Goal: Information Seeking & Learning: Learn about a topic

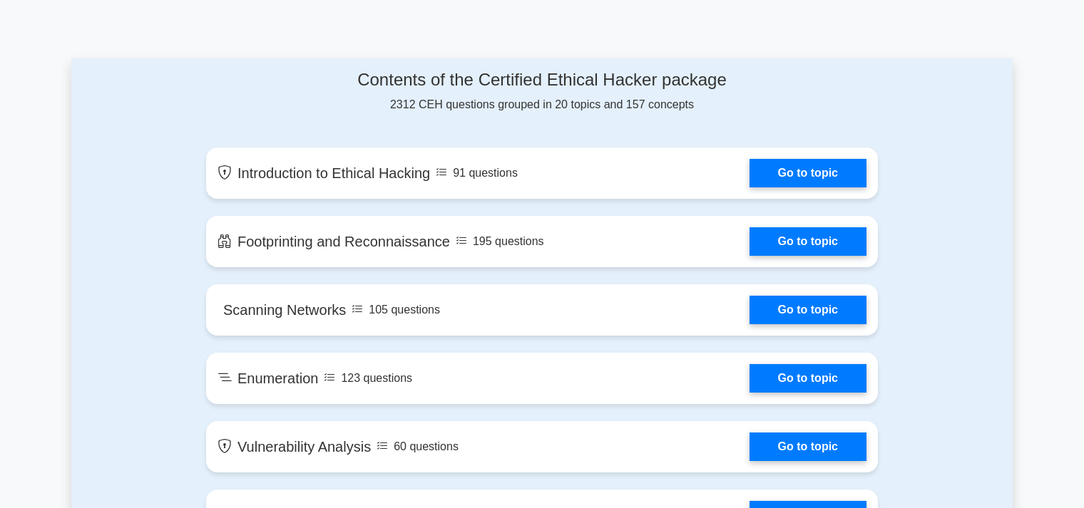
scroll to position [697, 0]
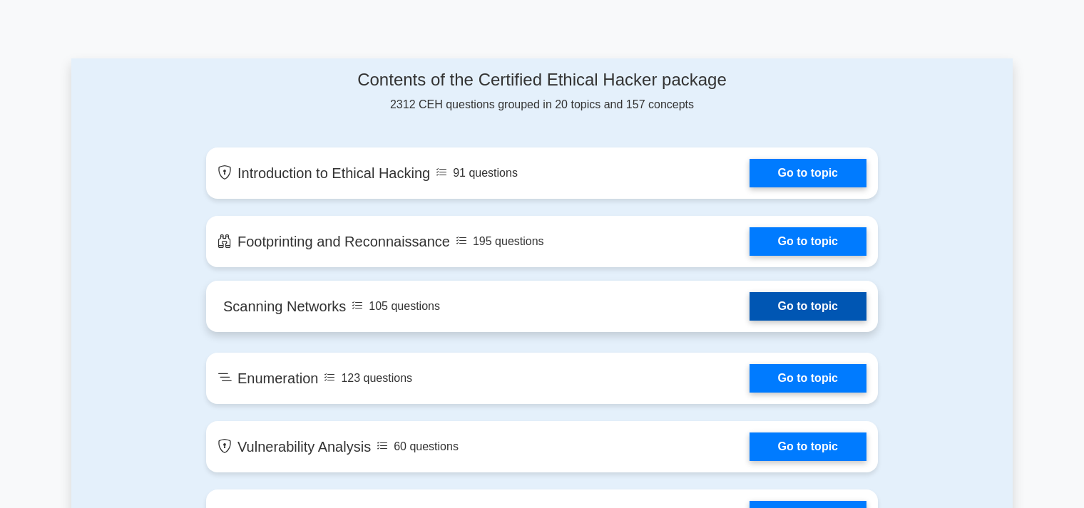
click at [807, 292] on link "Go to topic" at bounding box center [807, 306] width 117 height 29
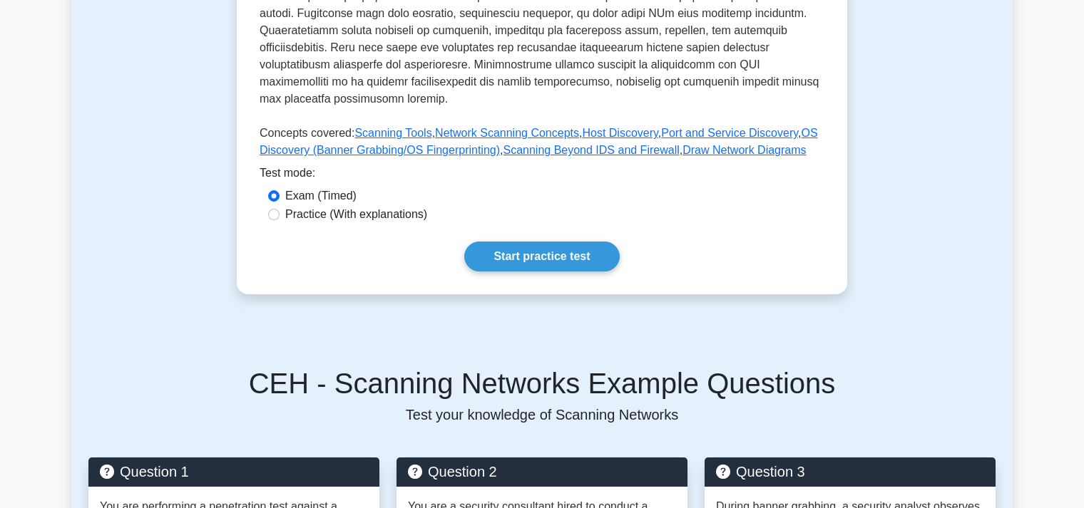
scroll to position [602, 0]
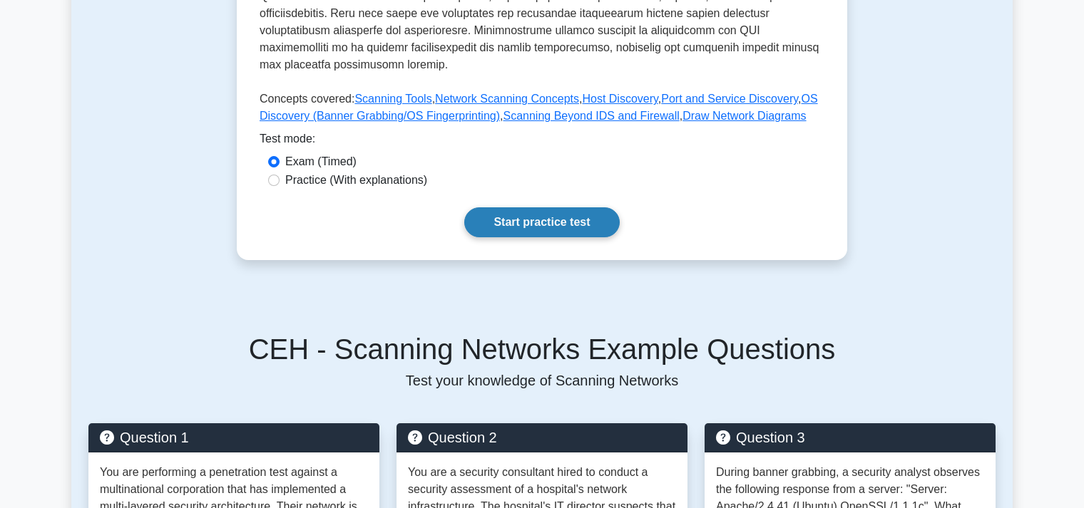
click at [531, 207] on link "Start practice test" at bounding box center [541, 222] width 155 height 30
click at [271, 175] on input "Practice (With explanations)" at bounding box center [273, 180] width 11 height 11
radio input "true"
click at [534, 207] on link "Start practice test" at bounding box center [541, 222] width 155 height 30
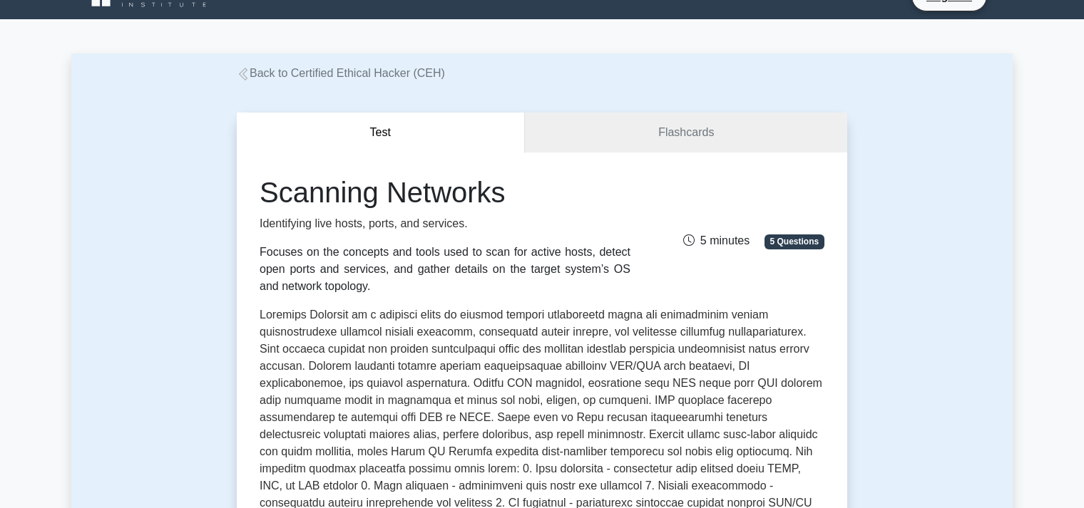
scroll to position [0, 0]
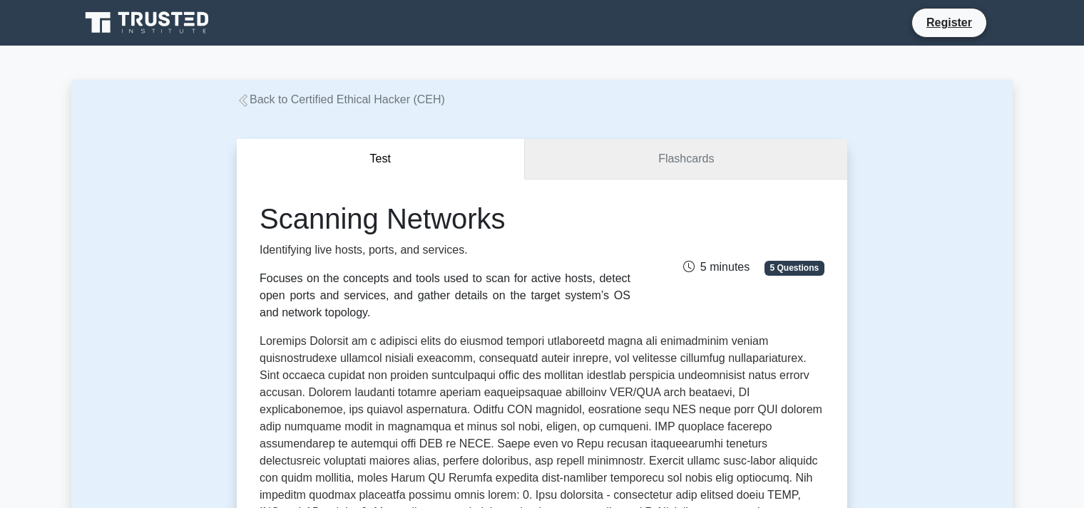
click at [697, 171] on link "Flashcards" at bounding box center [686, 159] width 322 height 41
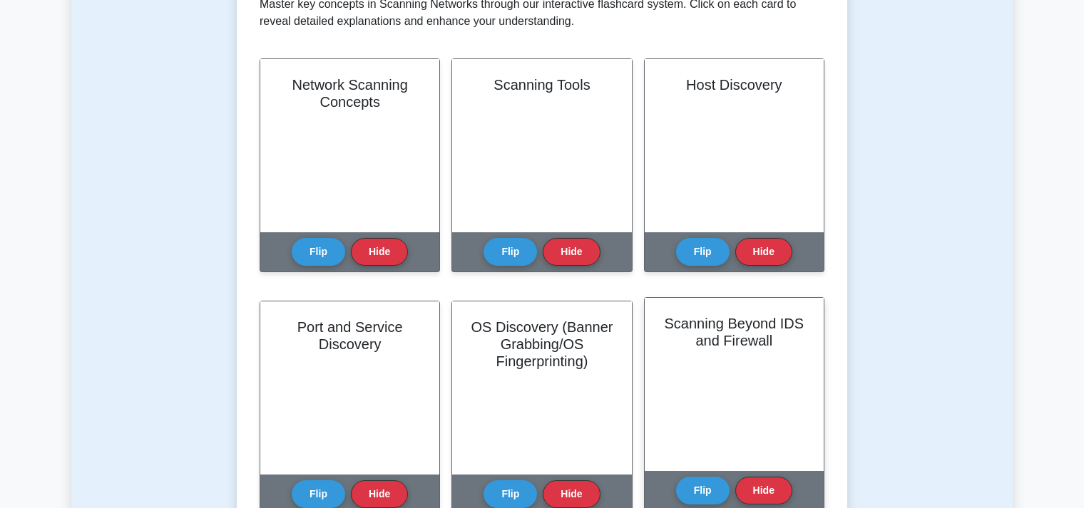
scroll to position [251, 0]
click at [739, 381] on div "Scanning Beyond IDS and Firewall" at bounding box center [734, 384] width 179 height 173
click at [739, 323] on h2 "Scanning Beyond IDS and Firewall" at bounding box center [734, 332] width 145 height 34
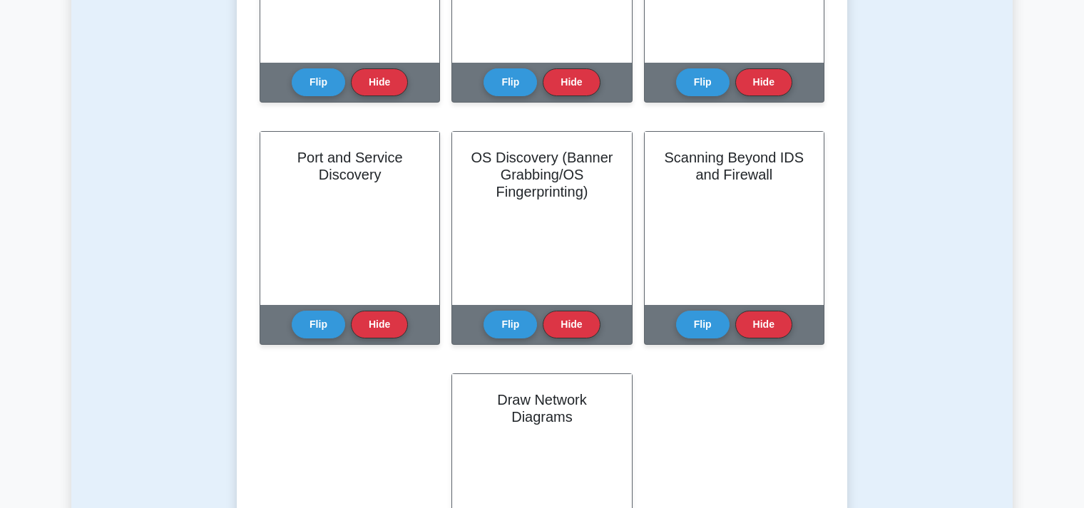
scroll to position [421, 0]
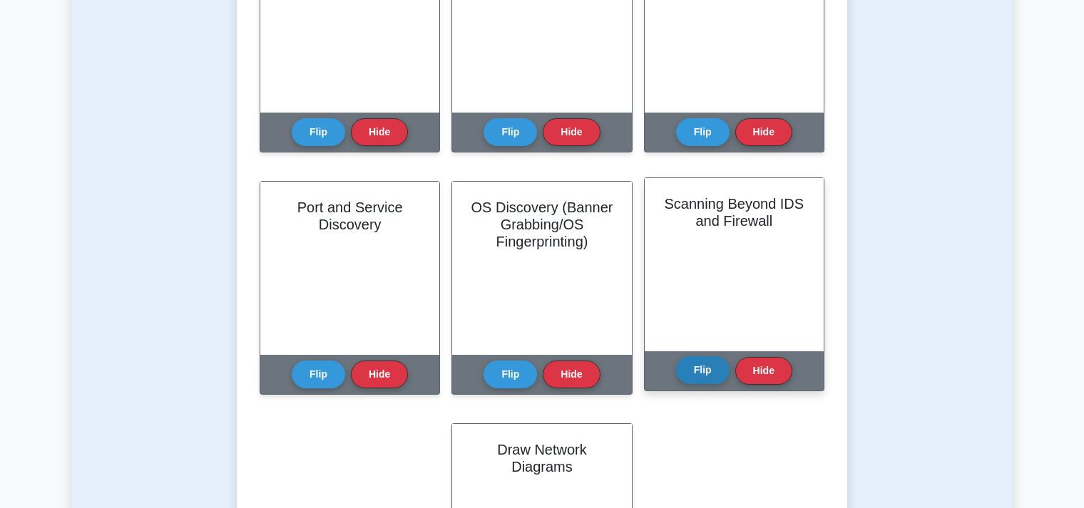
click at [695, 374] on button "Flip" at bounding box center [702, 370] width 53 height 28
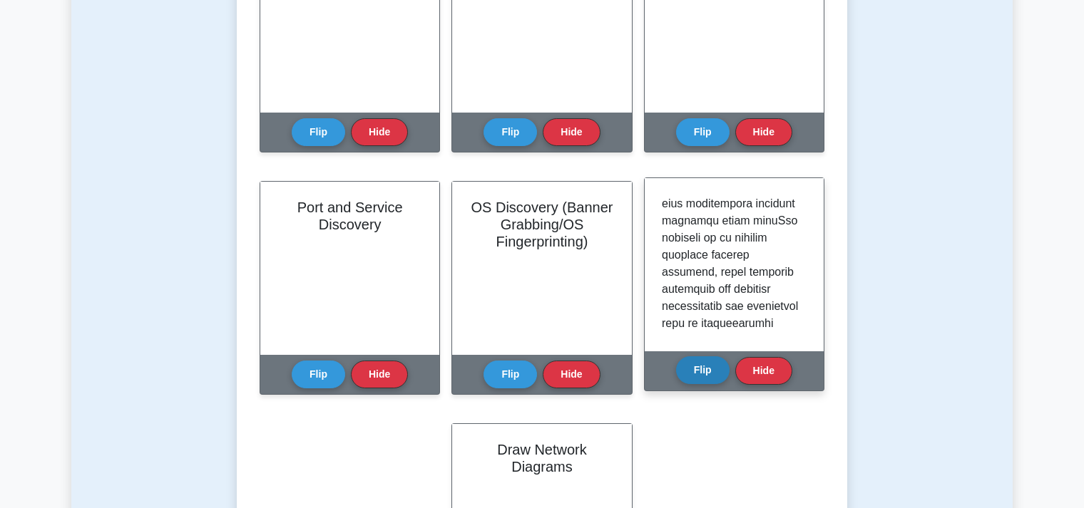
click at [695, 374] on button "Flip" at bounding box center [702, 370] width 53 height 28
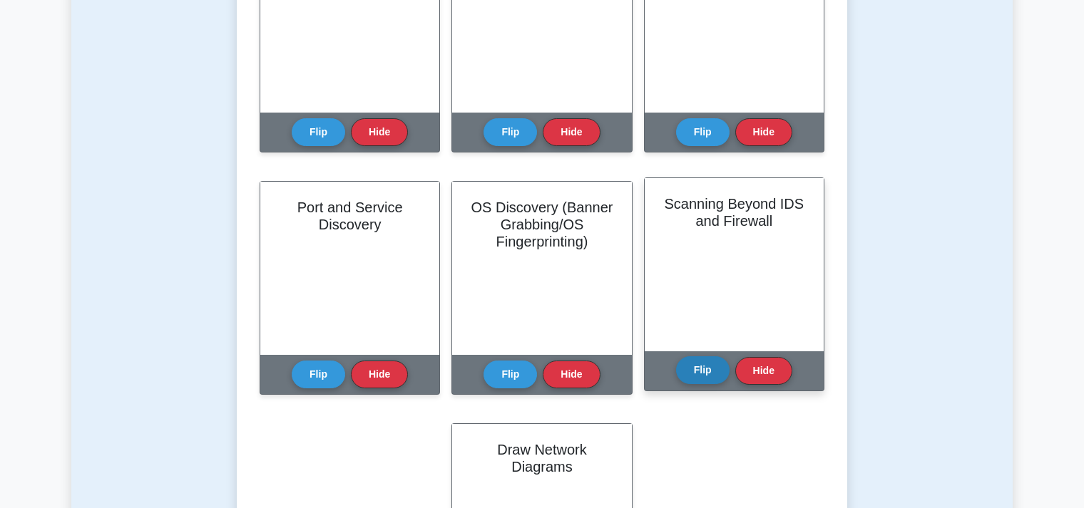
click at [695, 374] on button "Flip" at bounding box center [702, 370] width 53 height 28
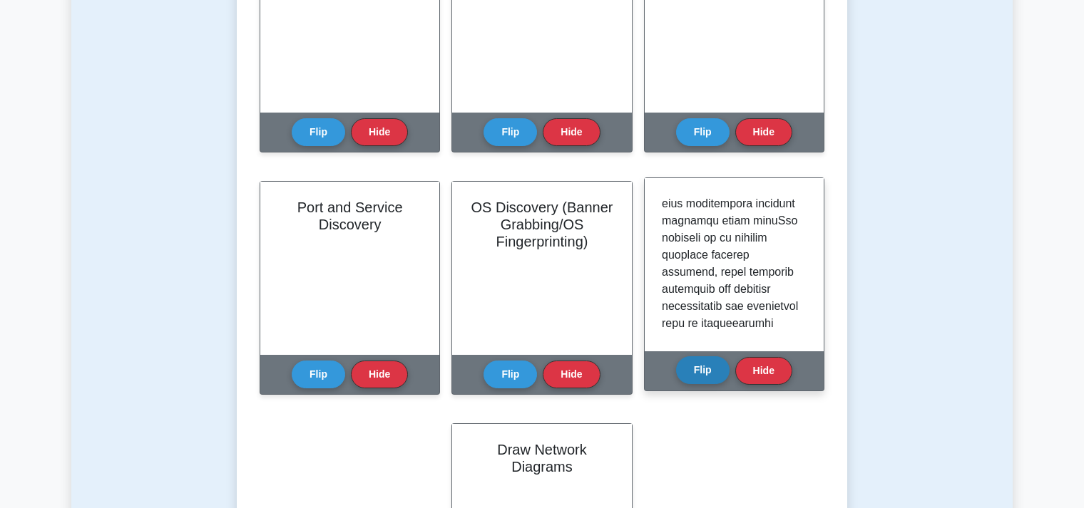
click at [695, 374] on button "Flip" at bounding box center [702, 370] width 53 height 28
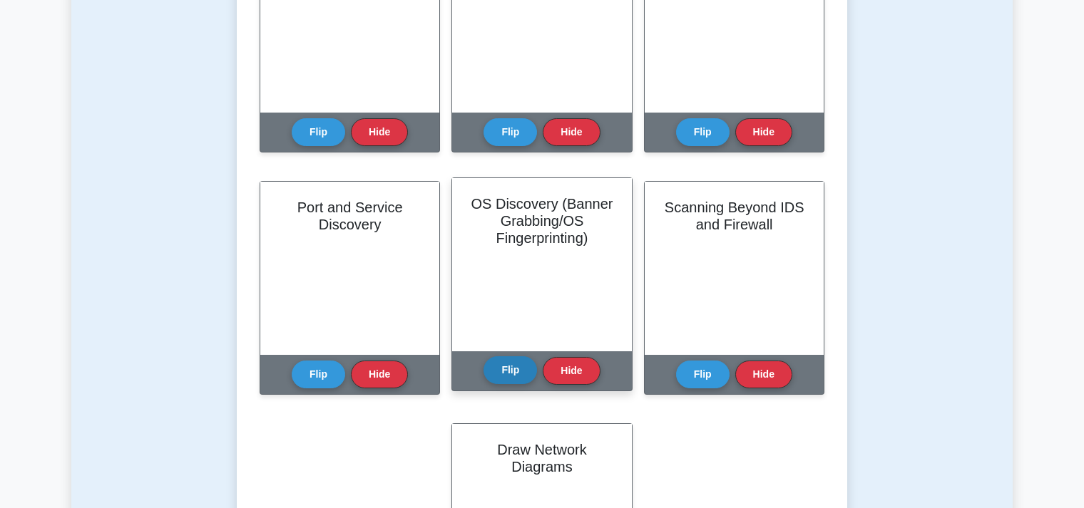
click at [517, 369] on button "Flip" at bounding box center [509, 370] width 53 height 28
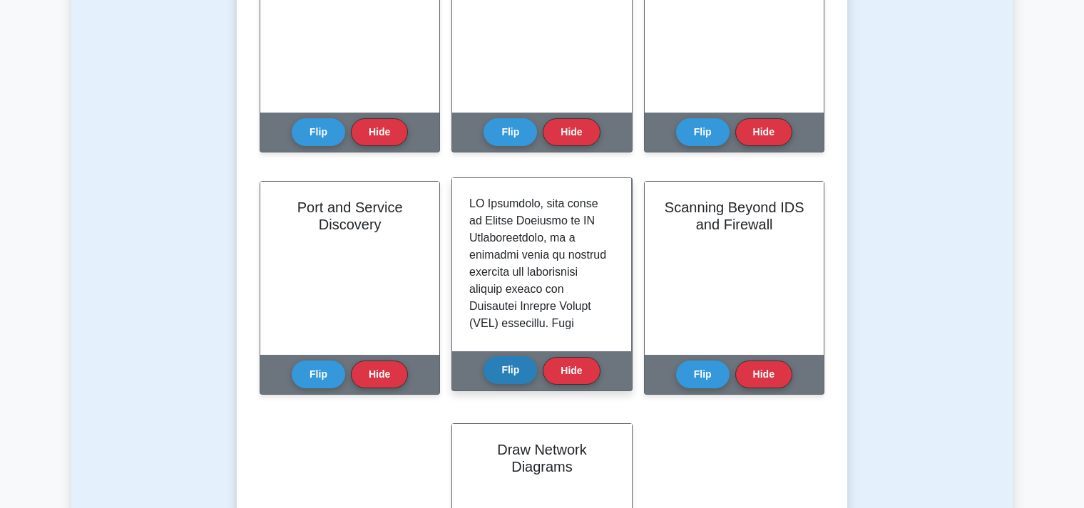
click at [517, 369] on button "Flip" at bounding box center [509, 370] width 53 height 28
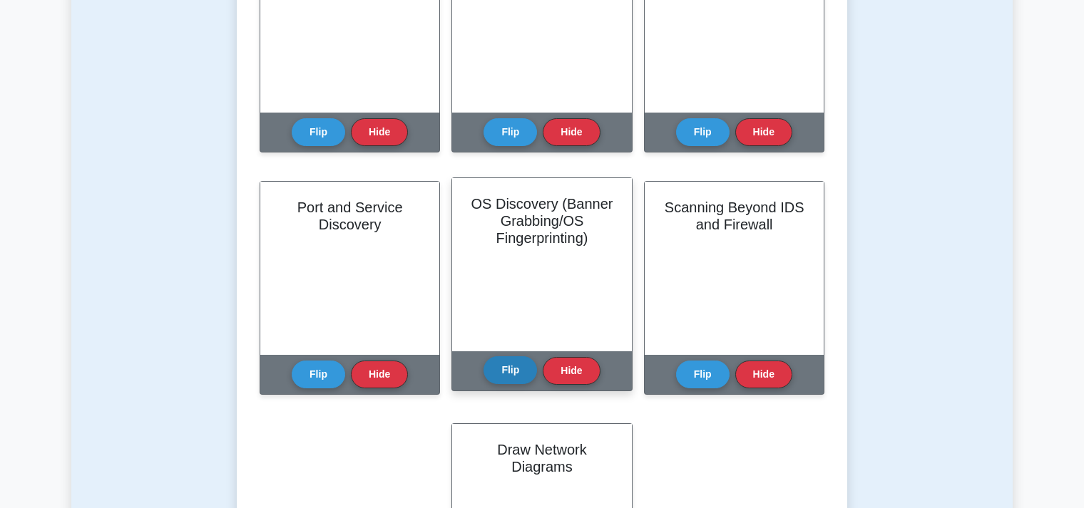
click at [517, 369] on button "Flip" at bounding box center [509, 370] width 53 height 28
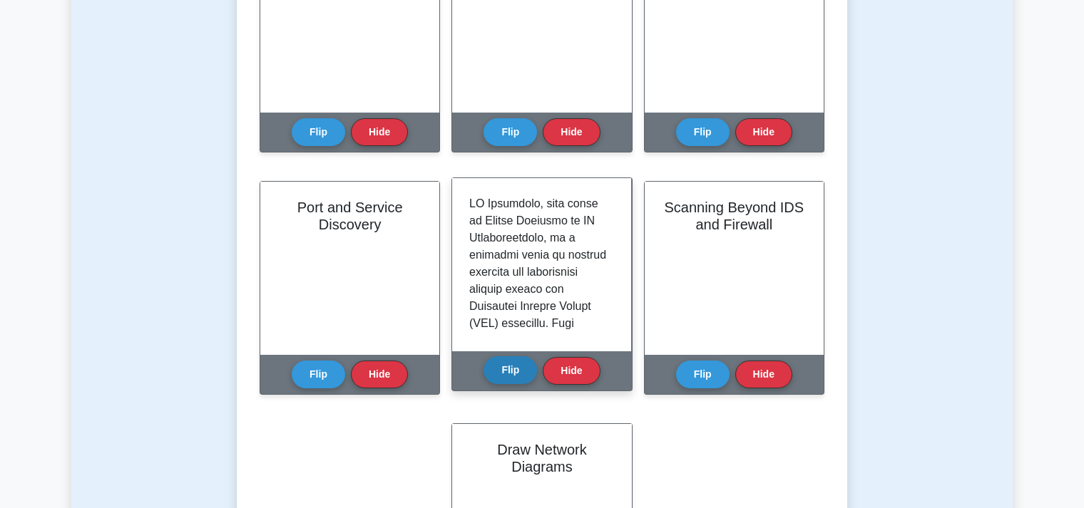
click at [517, 369] on button "Flip" at bounding box center [509, 370] width 53 height 28
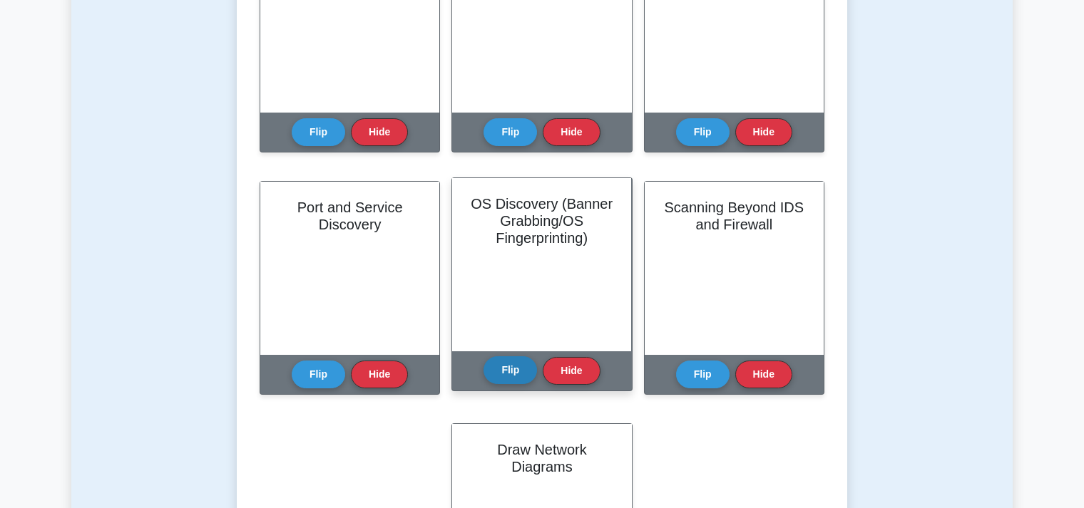
click at [517, 369] on button "Flip" at bounding box center [509, 370] width 53 height 28
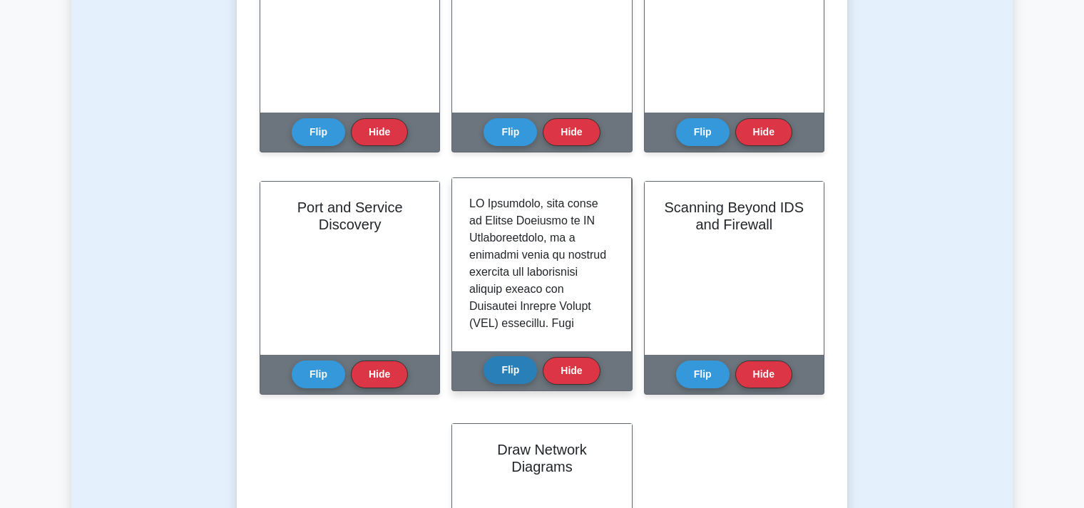
click at [517, 369] on button "Flip" at bounding box center [509, 370] width 53 height 28
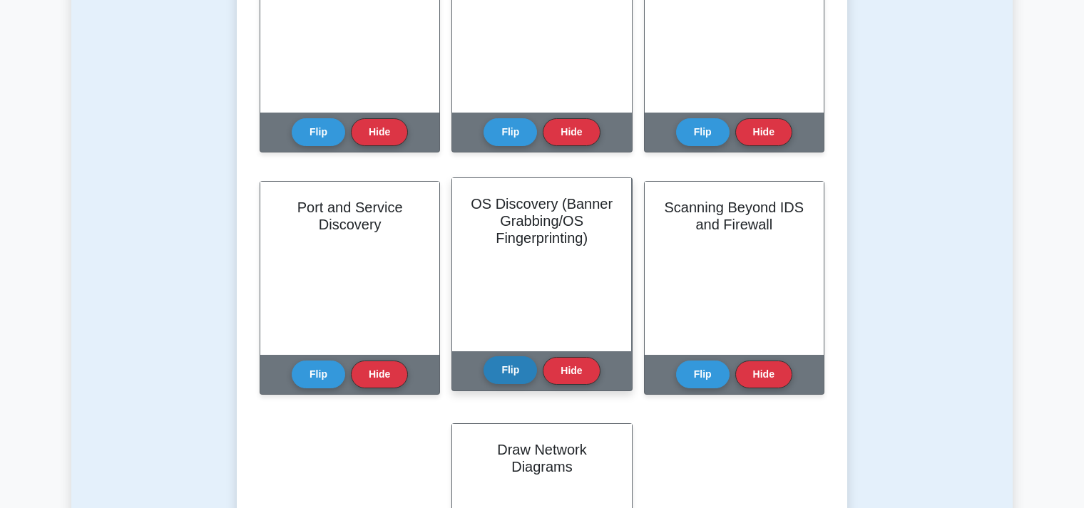
click at [517, 369] on button "Flip" at bounding box center [509, 370] width 53 height 28
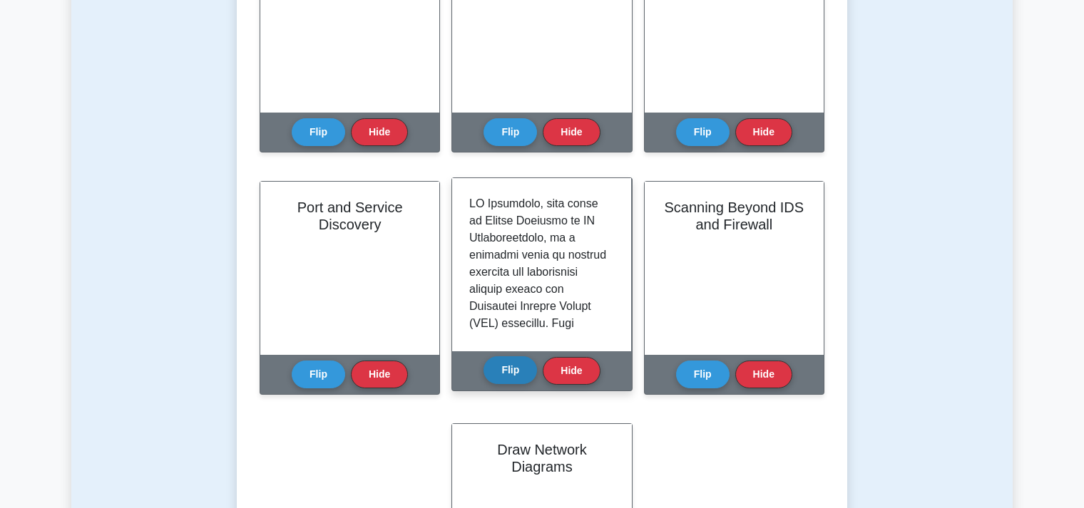
click at [517, 369] on button "Flip" at bounding box center [509, 370] width 53 height 28
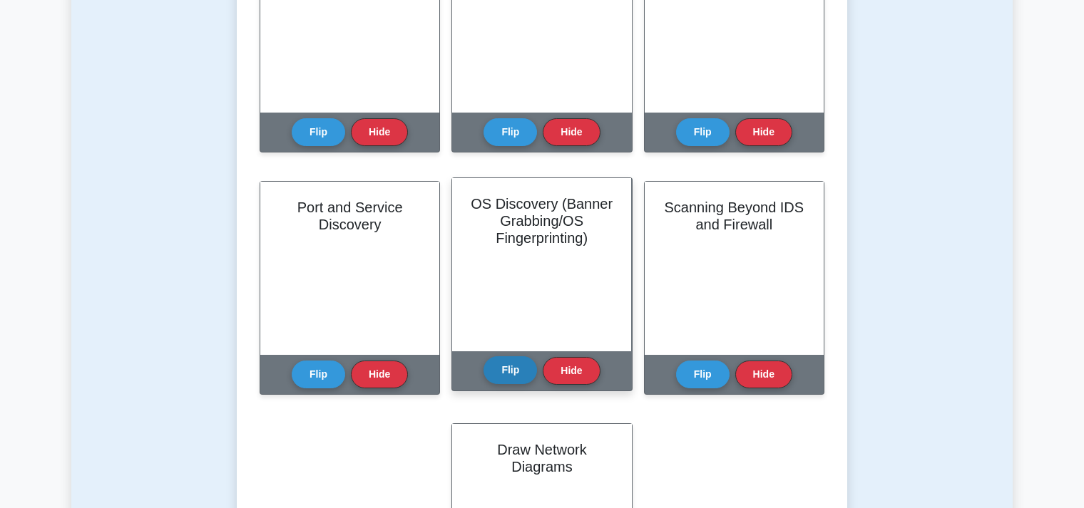
click at [517, 369] on button "Flip" at bounding box center [509, 370] width 53 height 28
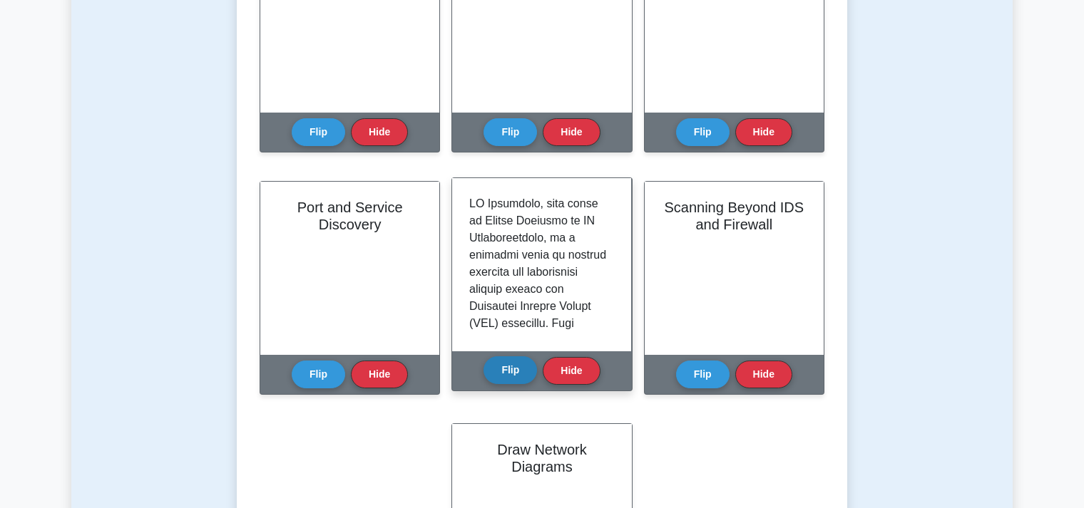
click at [517, 369] on button "Flip" at bounding box center [509, 370] width 53 height 28
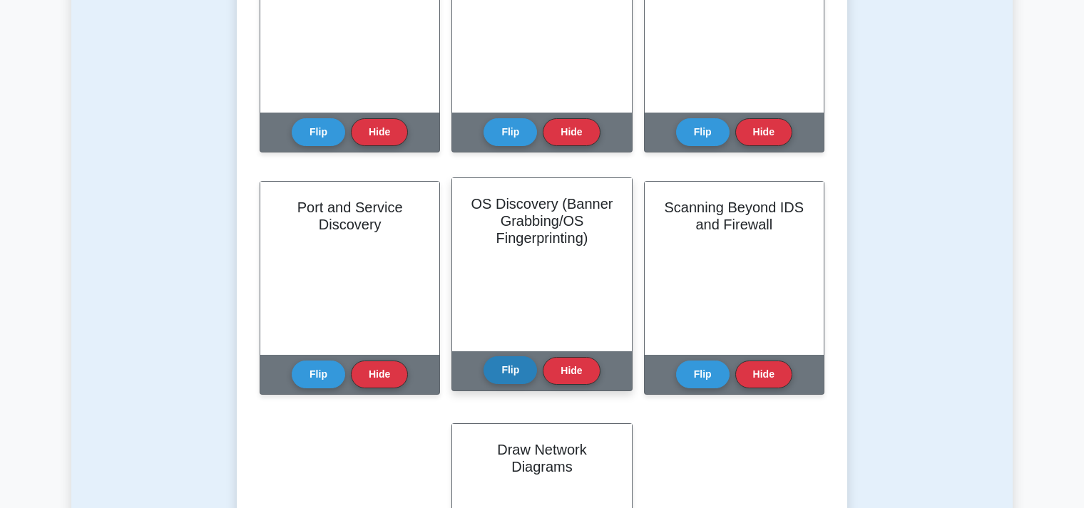
click at [517, 369] on button "Flip" at bounding box center [509, 370] width 53 height 28
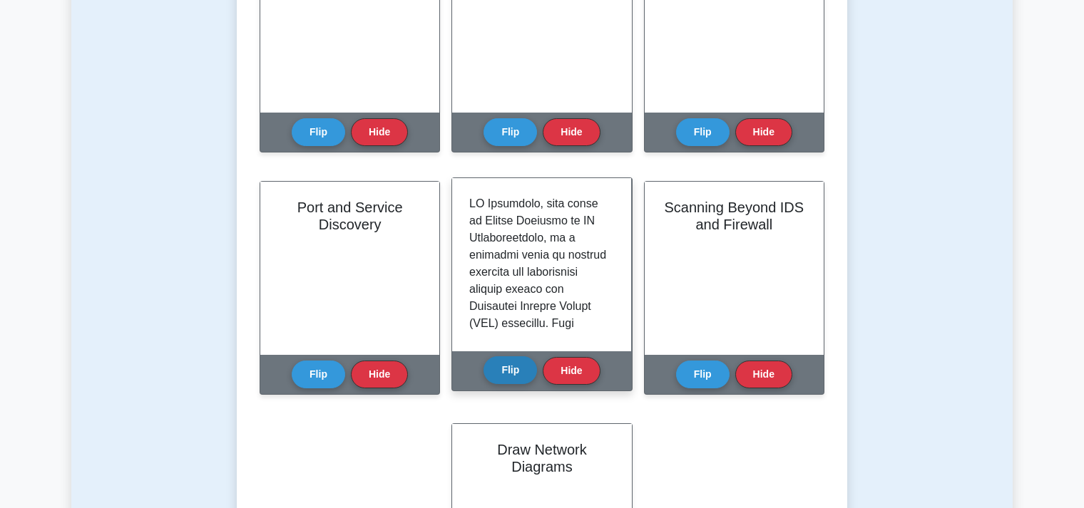
click at [517, 369] on button "Flip" at bounding box center [509, 370] width 53 height 28
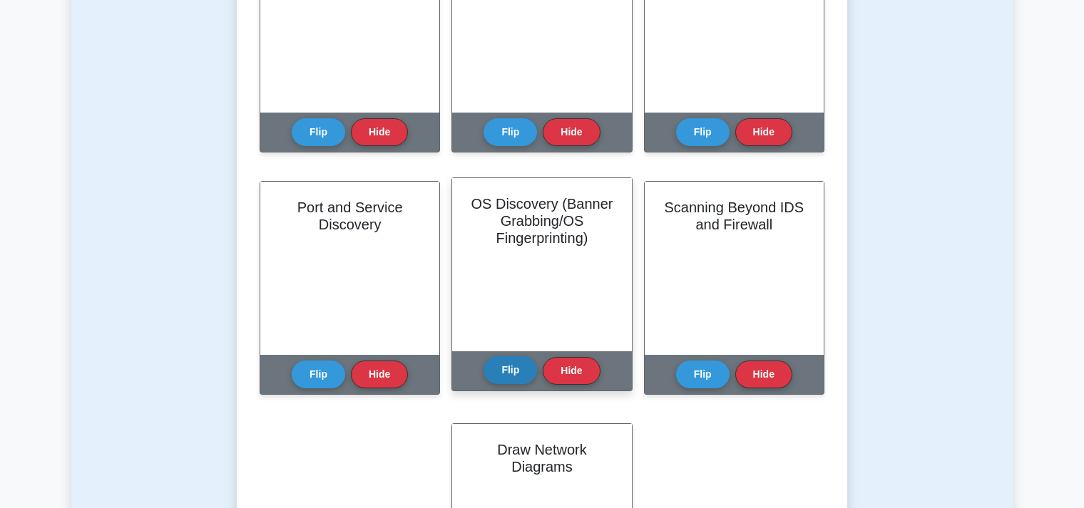
click at [517, 369] on button "Flip" at bounding box center [509, 370] width 53 height 28
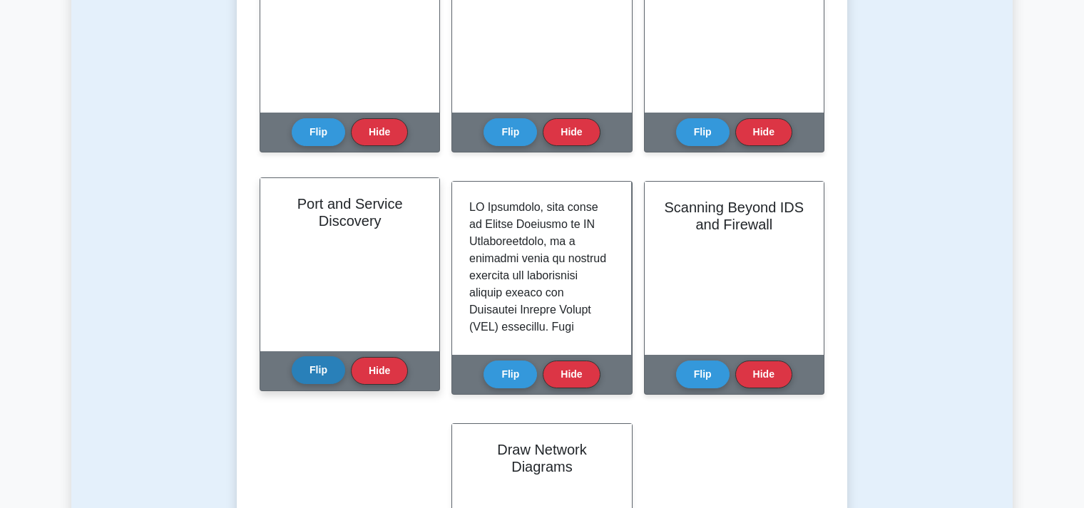
click at [319, 372] on button "Flip" at bounding box center [318, 370] width 53 height 28
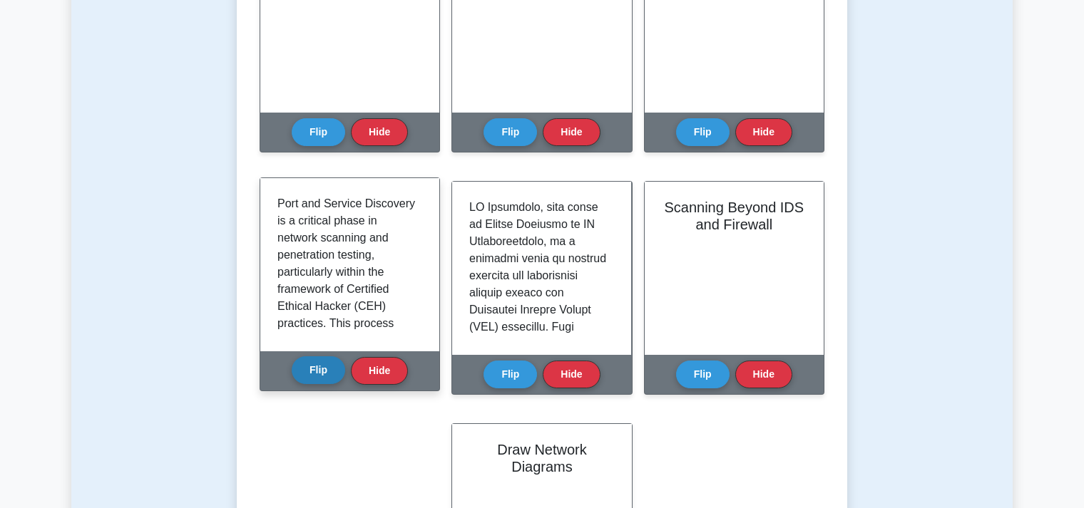
click at [319, 369] on button "Flip" at bounding box center [318, 370] width 53 height 28
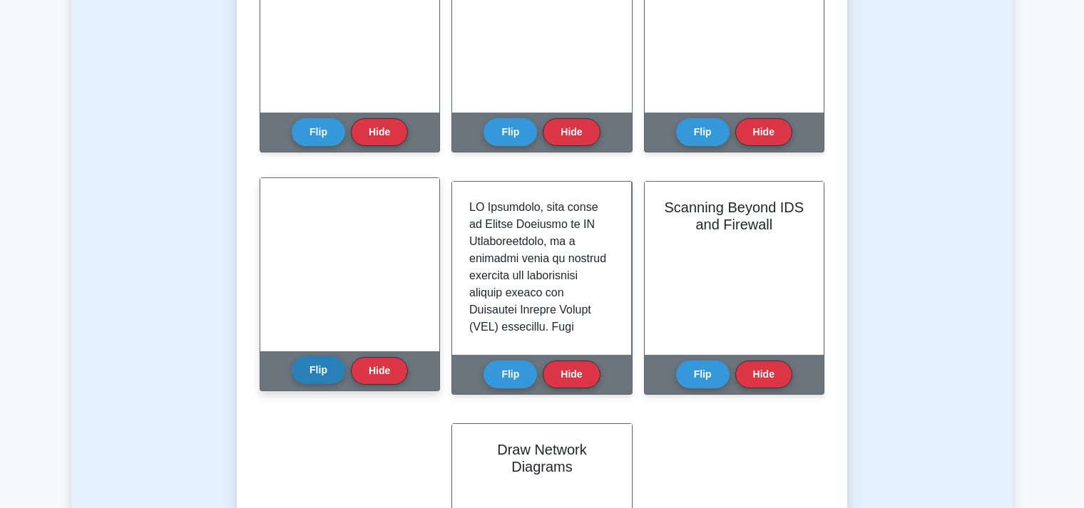
click at [319, 369] on button "Flip" at bounding box center [318, 370] width 53 height 28
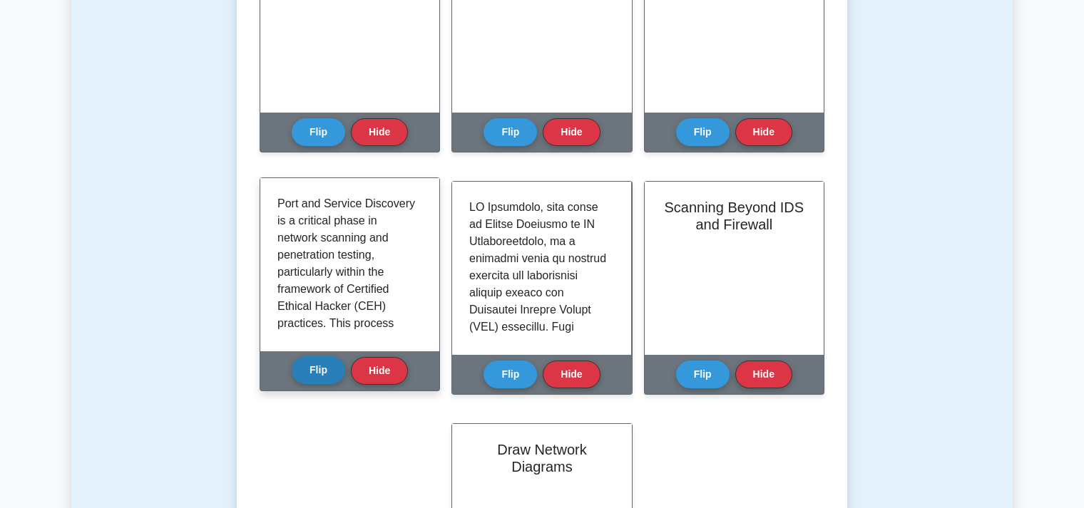
click at [319, 369] on button "Flip" at bounding box center [318, 370] width 53 height 28
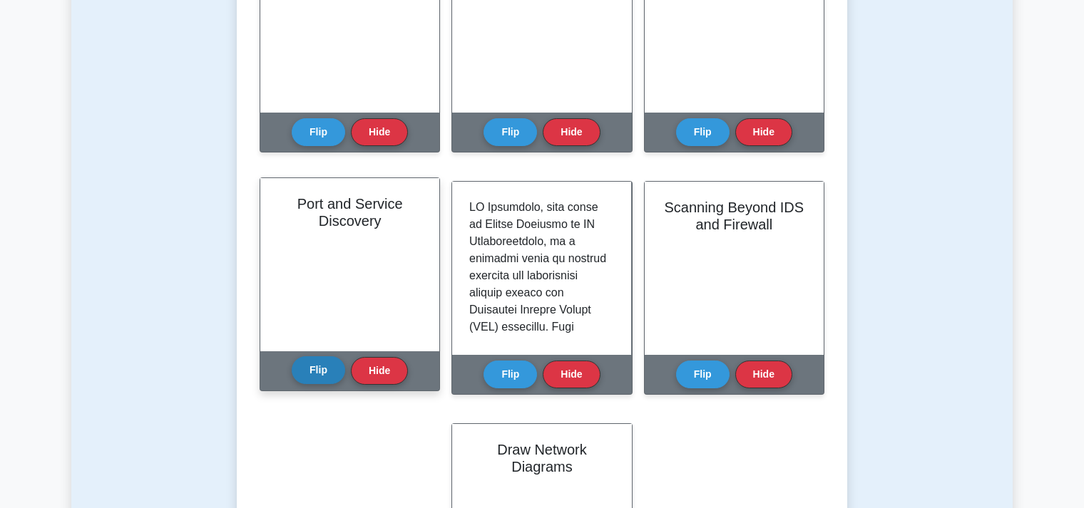
click at [319, 369] on button "Flip" at bounding box center [318, 370] width 53 height 28
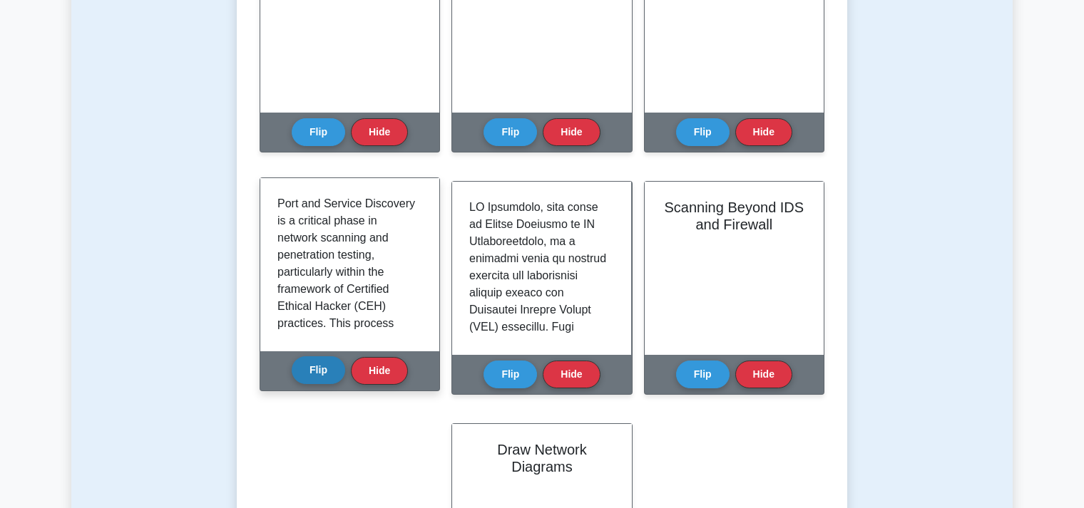
click at [319, 369] on button "Flip" at bounding box center [318, 370] width 53 height 28
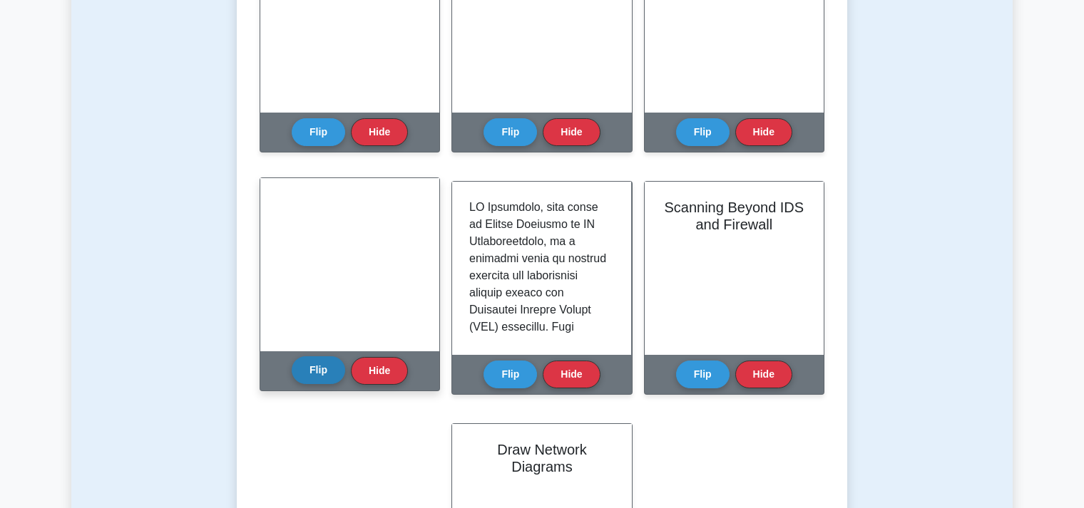
click at [319, 369] on button "Flip" at bounding box center [318, 370] width 53 height 28
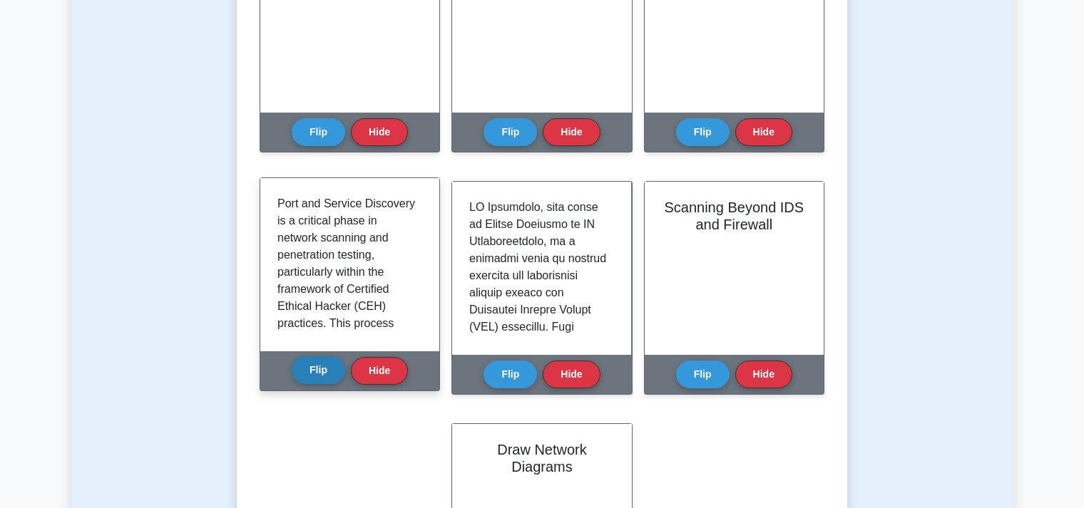
click at [319, 369] on button "Flip" at bounding box center [318, 370] width 53 height 28
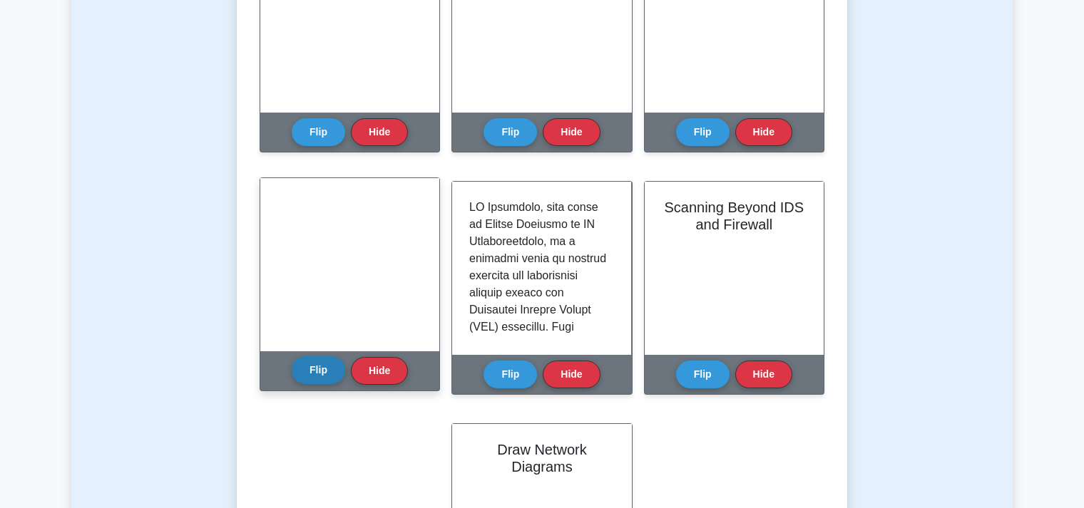
click at [319, 369] on button "Flip" at bounding box center [318, 370] width 53 height 28
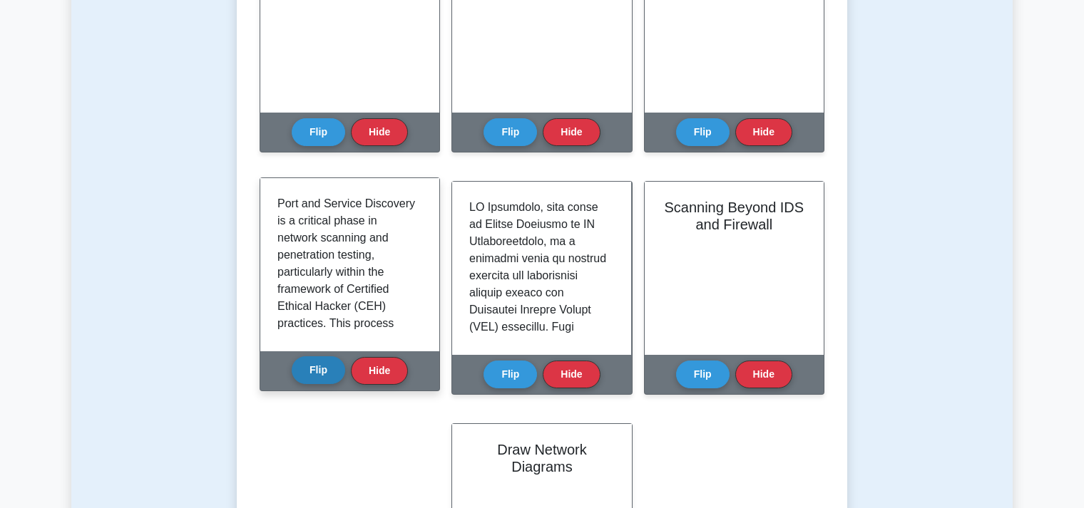
click at [319, 369] on button "Flip" at bounding box center [318, 370] width 53 height 28
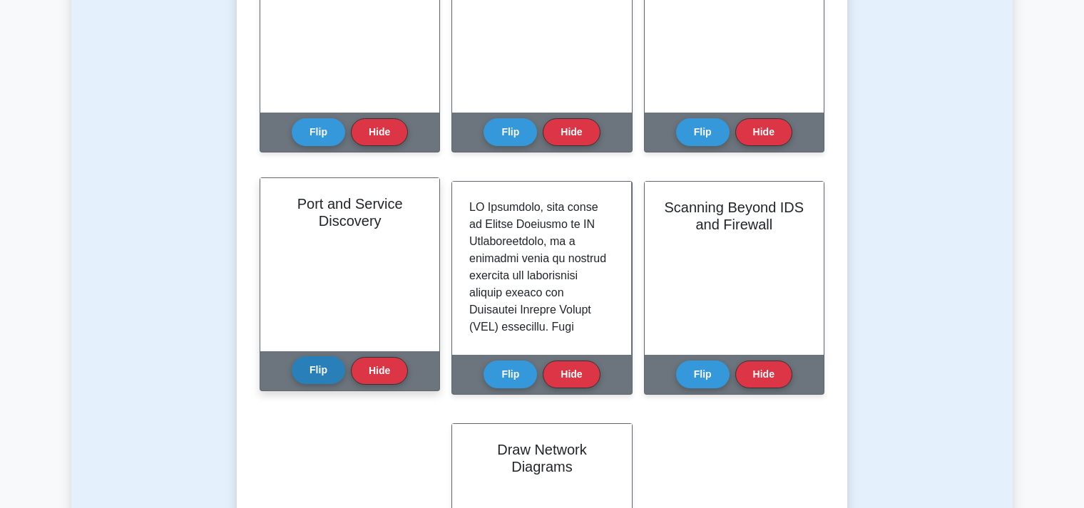
click at [319, 369] on button "Flip" at bounding box center [318, 370] width 53 height 28
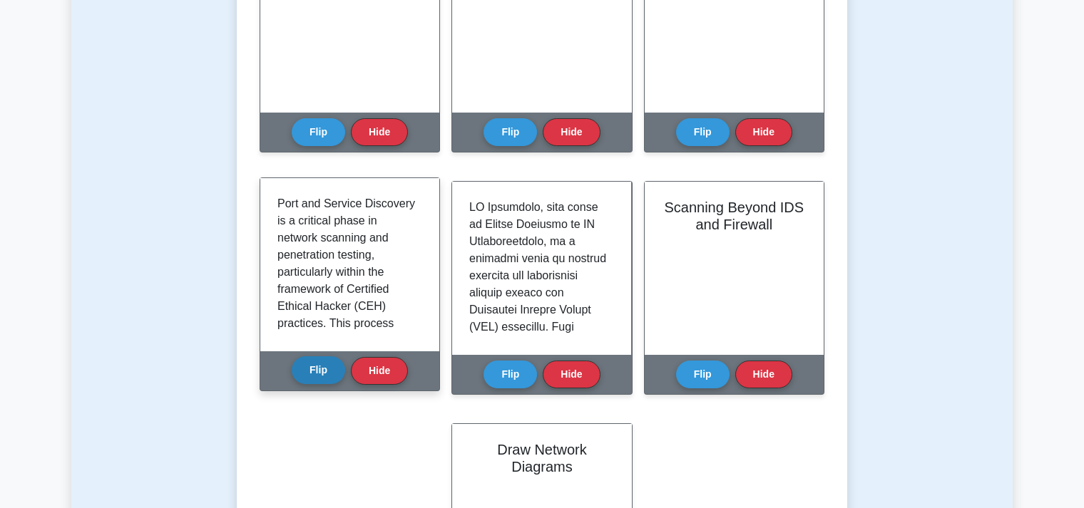
click at [319, 369] on button "Flip" at bounding box center [318, 370] width 53 height 28
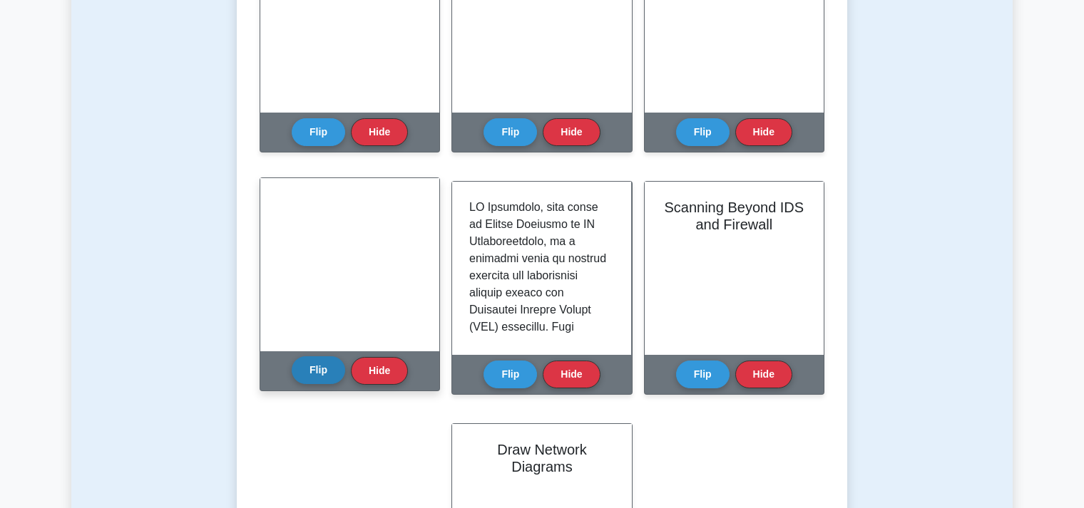
click at [319, 369] on button "Flip" at bounding box center [318, 370] width 53 height 28
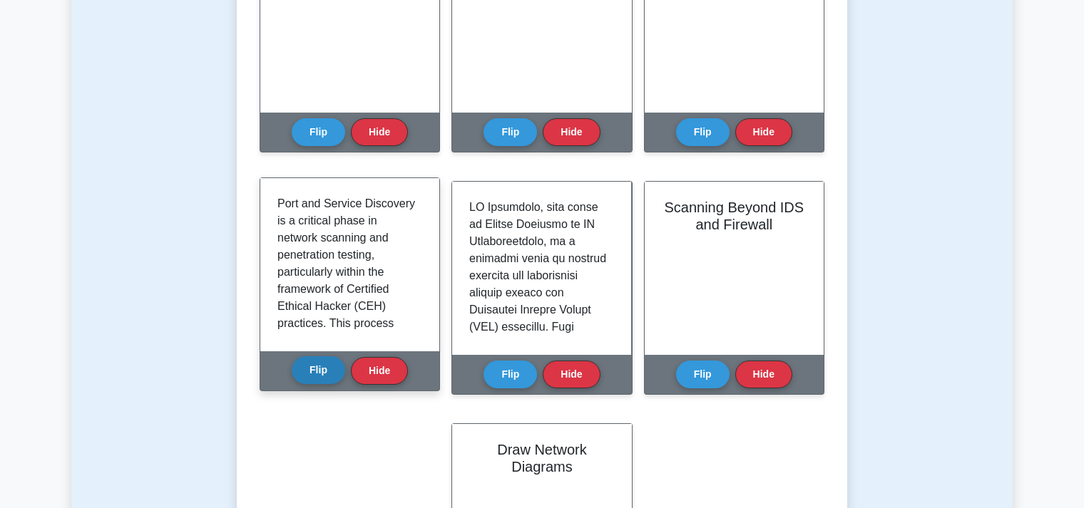
click at [319, 369] on button "Flip" at bounding box center [318, 370] width 53 height 28
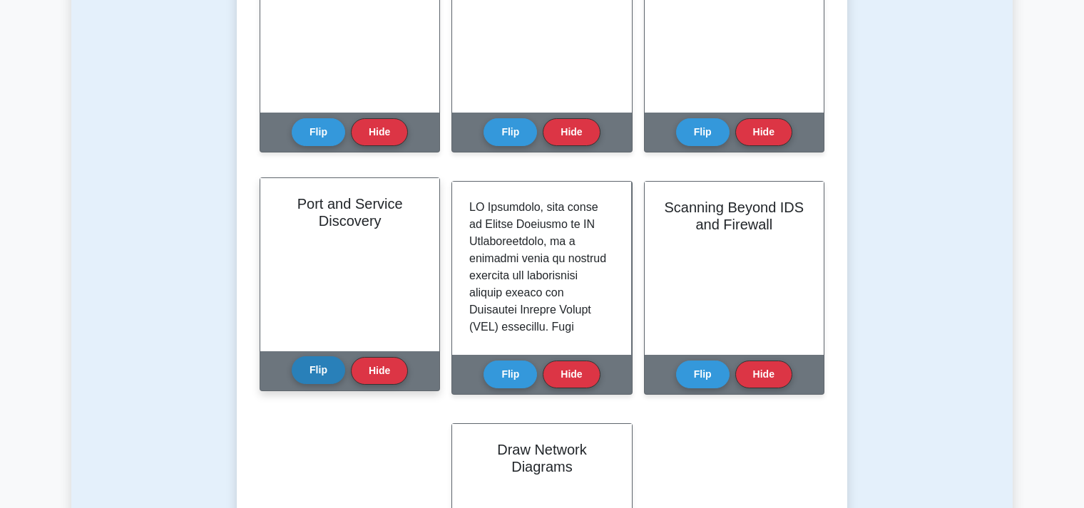
click at [319, 369] on button "Flip" at bounding box center [318, 370] width 53 height 28
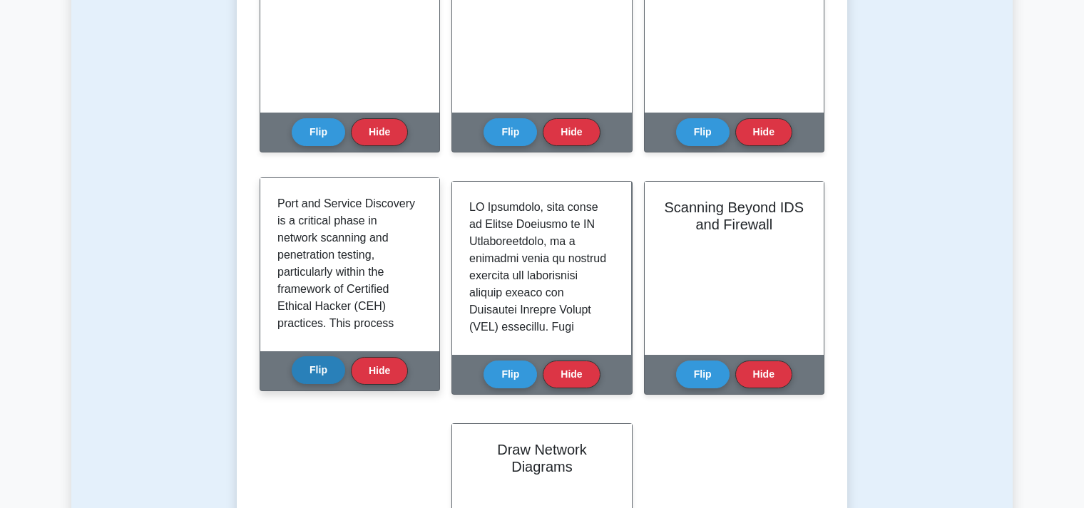
click at [319, 369] on button "Flip" at bounding box center [318, 370] width 53 height 28
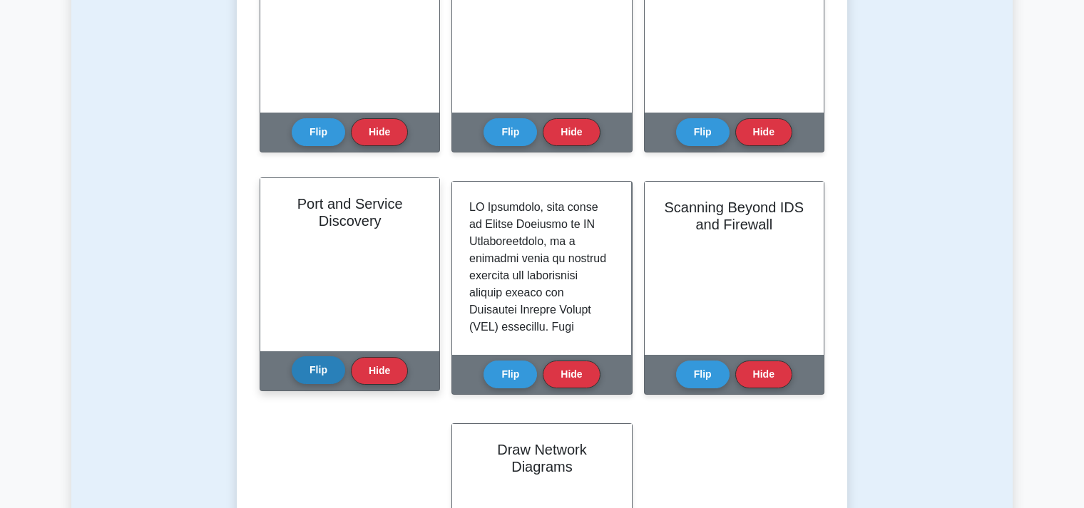
click at [319, 369] on button "Flip" at bounding box center [318, 370] width 53 height 28
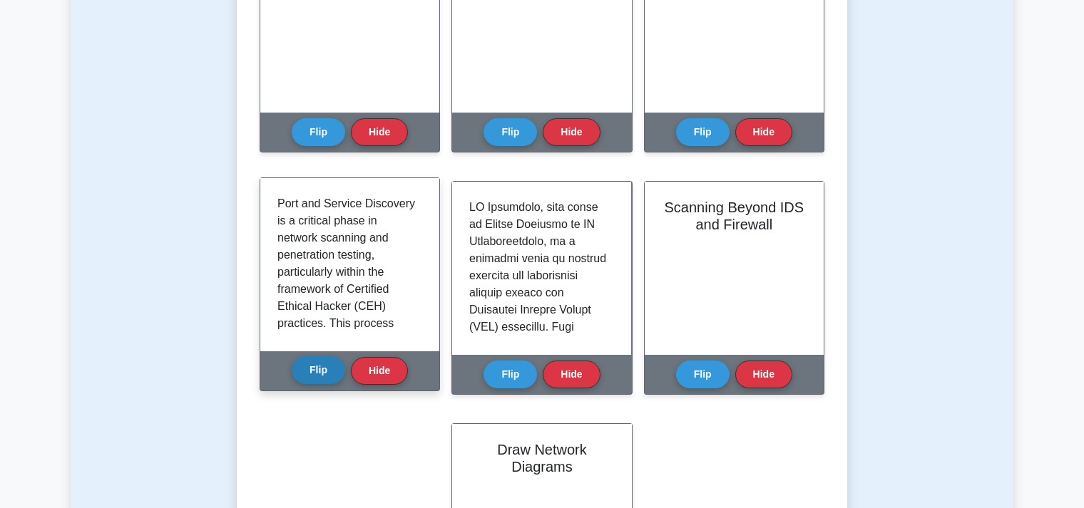
click at [319, 369] on button "Flip" at bounding box center [318, 370] width 53 height 28
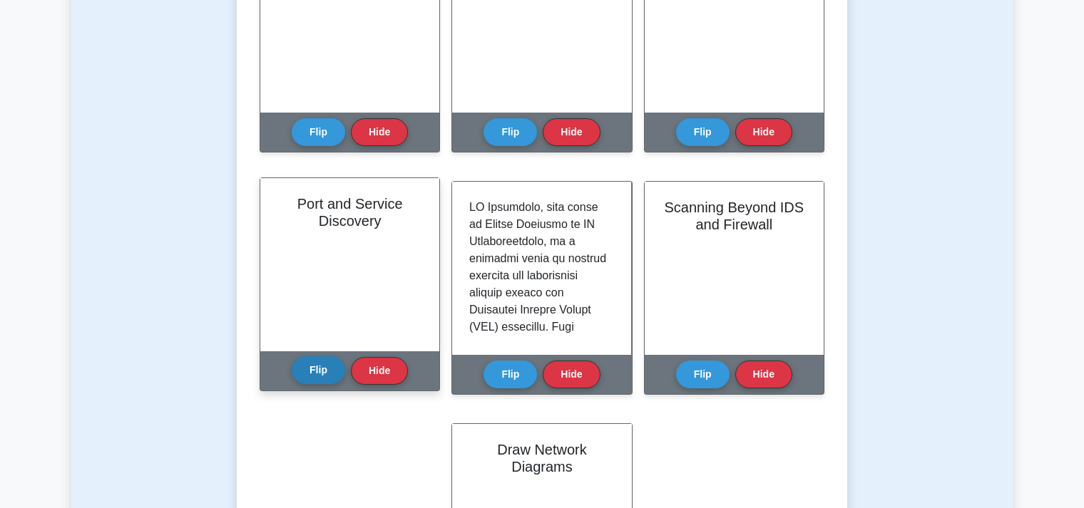
click at [319, 369] on button "Flip" at bounding box center [318, 370] width 53 height 28
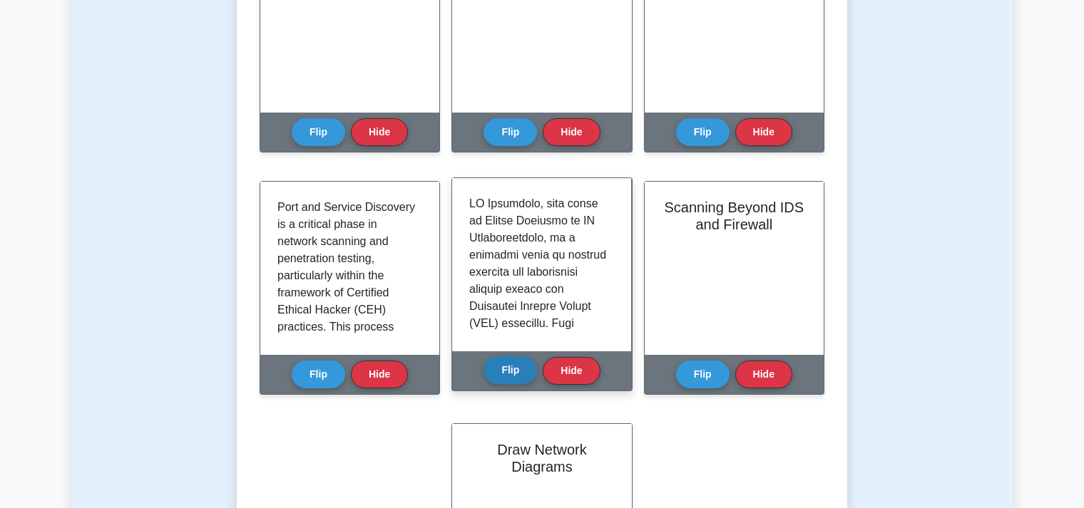
click at [509, 364] on button "Flip" at bounding box center [509, 370] width 53 height 28
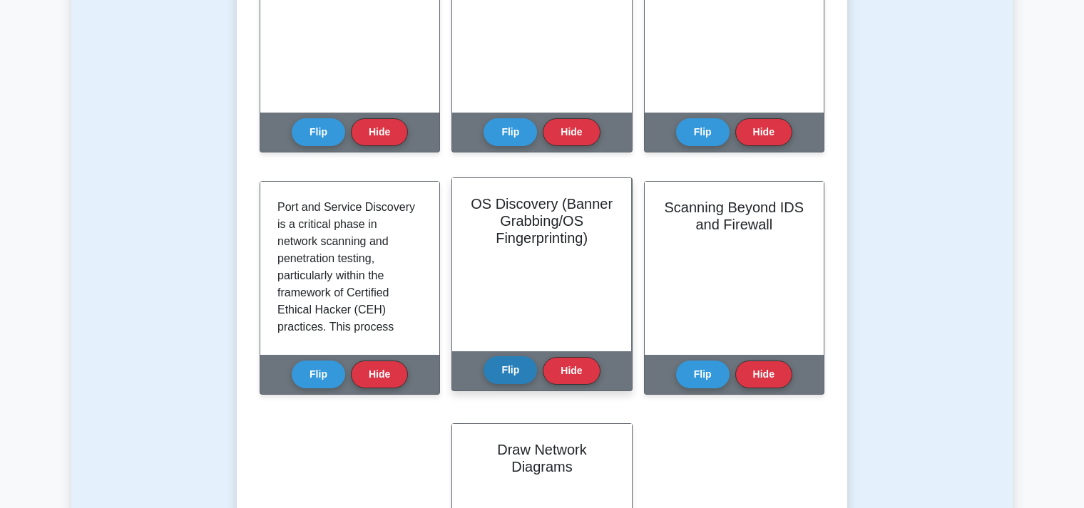
click at [509, 364] on button "Flip" at bounding box center [509, 370] width 53 height 28
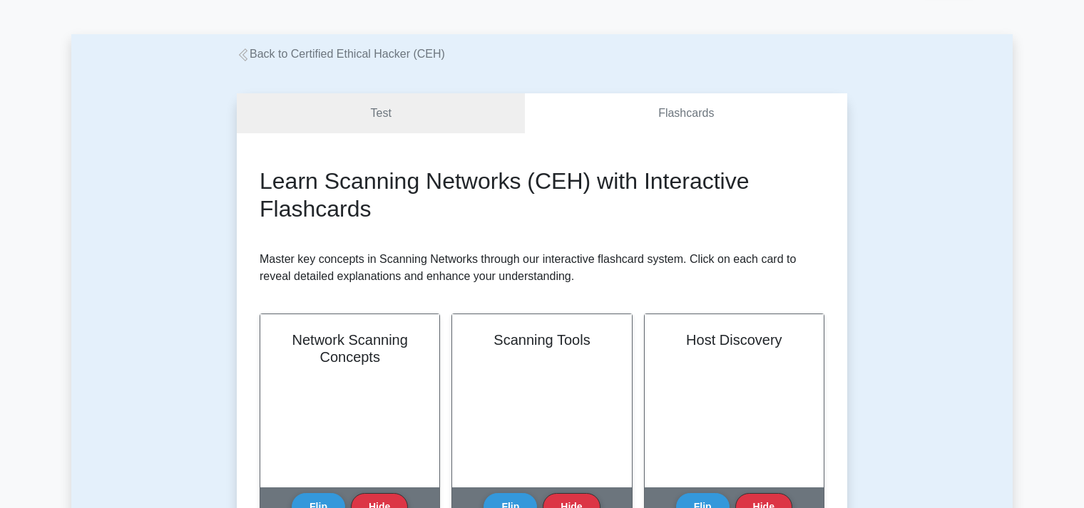
scroll to position [0, 0]
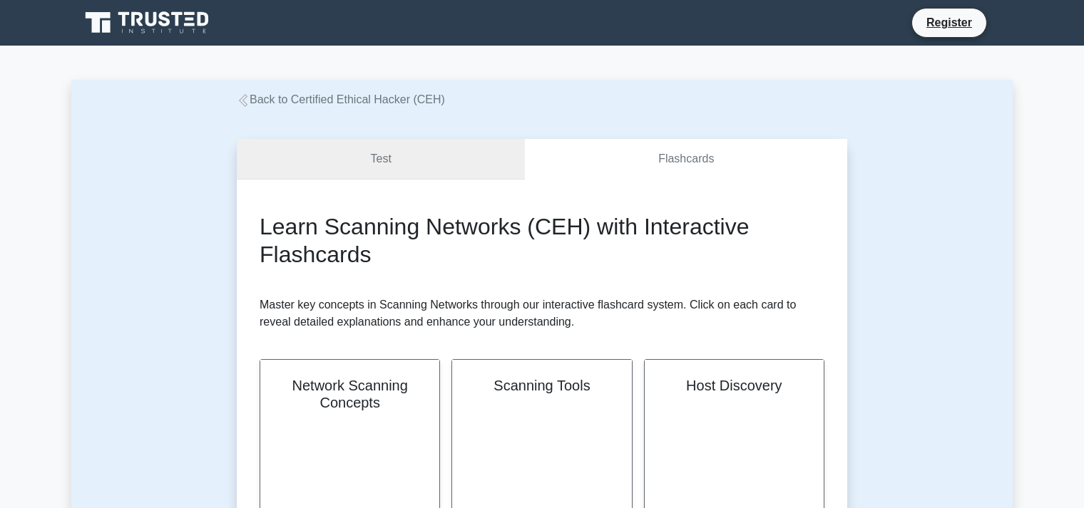
click at [398, 169] on link "Test" at bounding box center [381, 159] width 288 height 41
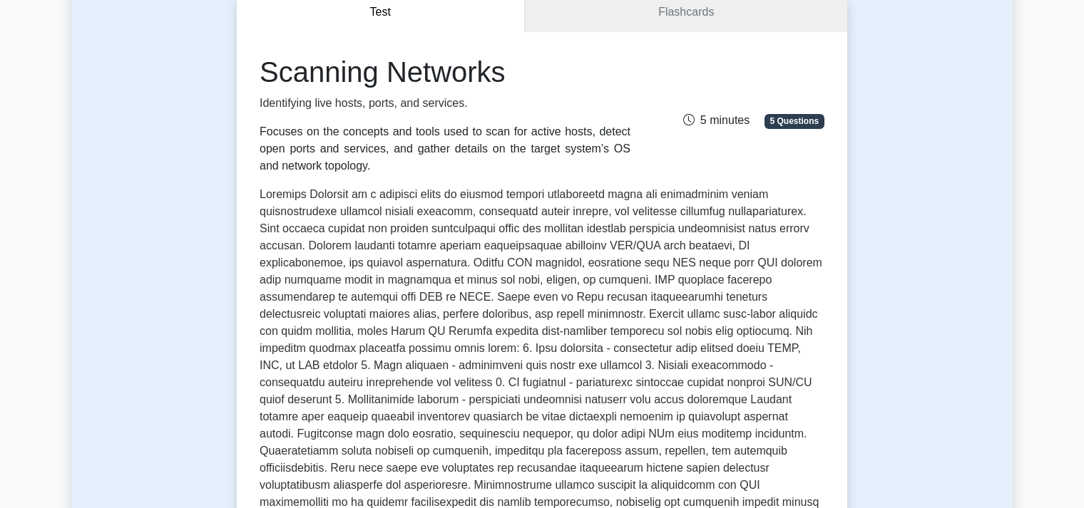
scroll to position [602, 0]
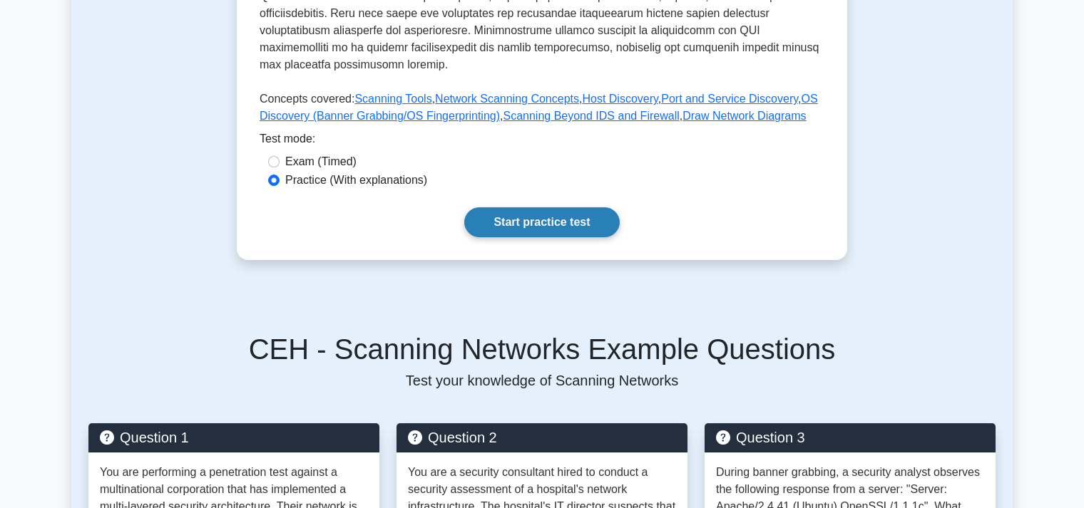
click at [537, 207] on link "Start practice test" at bounding box center [541, 222] width 155 height 30
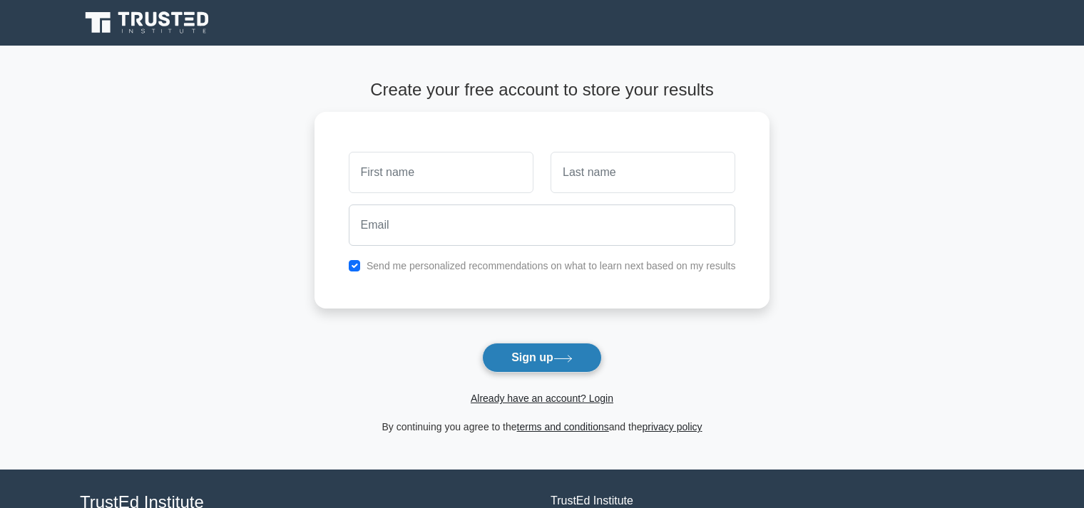
click at [531, 361] on button "Sign up" at bounding box center [542, 358] width 120 height 30
click at [568, 397] on link "Already have an account? Login" at bounding box center [542, 398] width 143 height 11
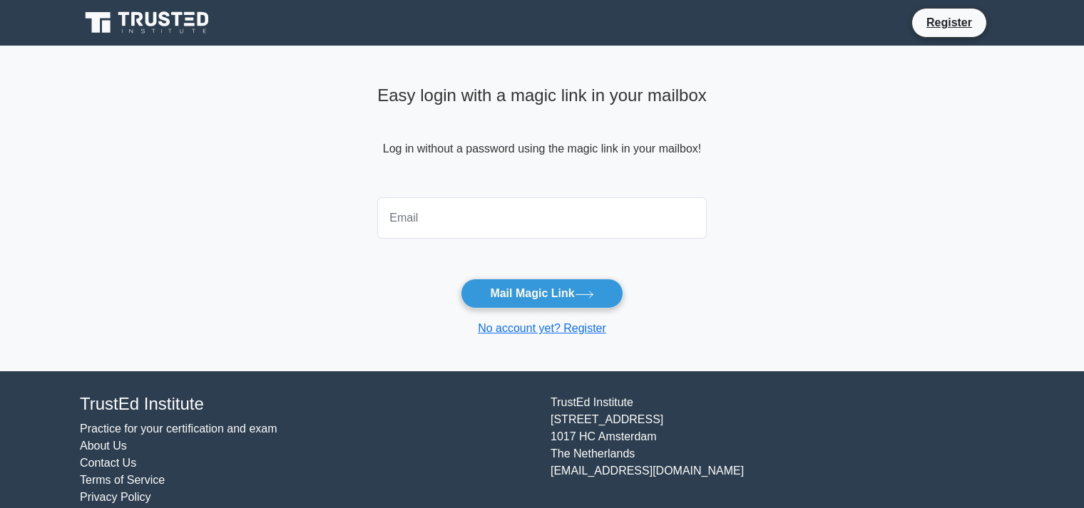
click at [453, 227] on input "email" at bounding box center [541, 217] width 329 height 41
click at [411, 212] on input "email" at bounding box center [541, 217] width 329 height 41
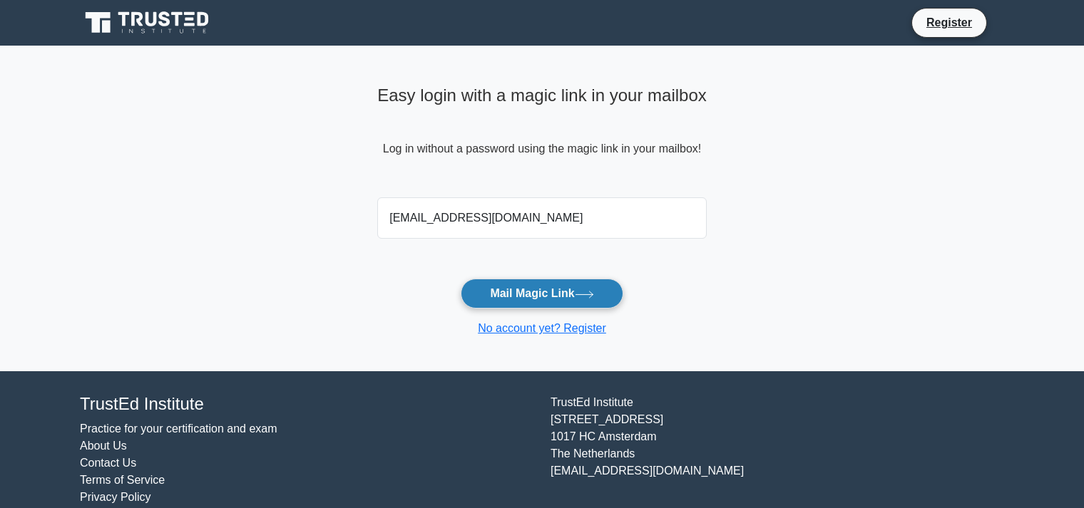
type input "[EMAIL_ADDRESS][DOMAIN_NAME]"
click at [540, 294] on button "Mail Magic Link" at bounding box center [542, 294] width 162 height 30
